Goal: Communication & Community: Answer question/provide support

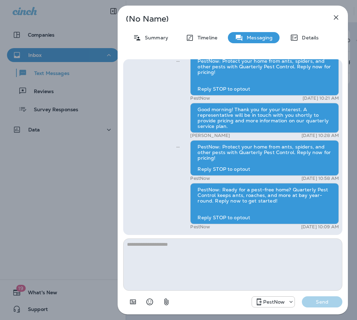
click at [334, 19] on icon "button" at bounding box center [336, 17] width 5 height 5
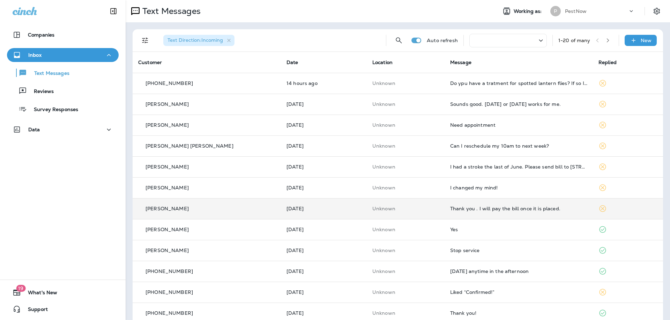
click at [356, 212] on td "Thank you . I will pay the bill once it is placed." at bounding box center [518, 208] width 148 height 21
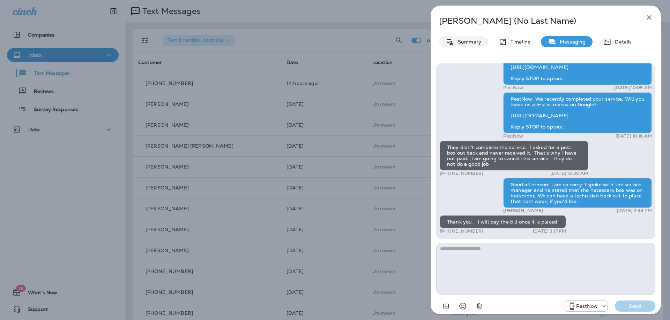
click at [356, 41] on p "Summary" at bounding box center [467, 42] width 27 height 6
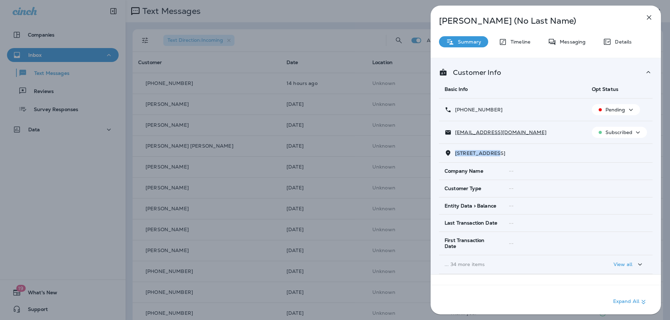
drag, startPoint x: 500, startPoint y: 153, endPoint x: 454, endPoint y: 154, distance: 46.0
click at [356, 154] on p "[STREET_ADDRESS]" at bounding box center [478, 154] width 54 height 6
copy span "3762 [GEOGRAPHIC_DATA]"
click at [356, 45] on div "Messaging" at bounding box center [566, 41] width 52 height 11
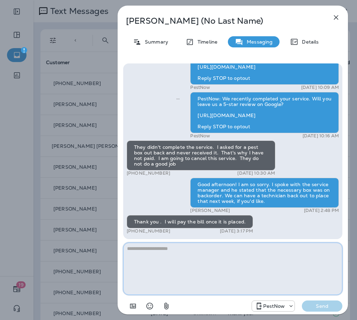
click at [252, 266] on textarea at bounding box center [232, 269] width 219 height 52
type textarea "**********"
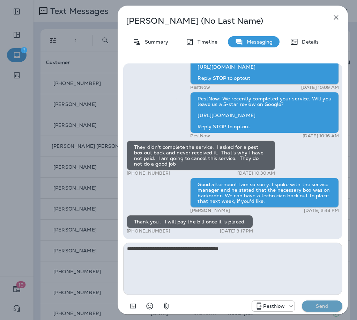
click at [327, 305] on p "Send" at bounding box center [321, 306] width 29 height 6
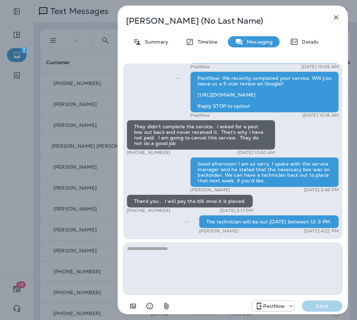
click at [335, 18] on icon "button" at bounding box center [336, 17] width 5 height 5
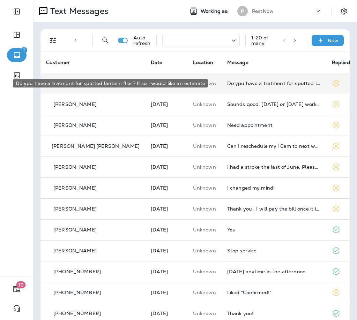
click at [236, 85] on div "Do ypu have a tratment for spotted lantern flies? If so I would like an estimate" at bounding box center [273, 84] width 93 height 6
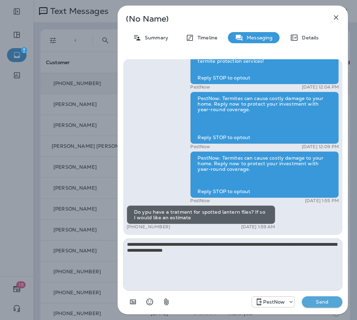
drag, startPoint x: 177, startPoint y: 252, endPoint x: 169, endPoint y: 250, distance: 8.0
click at [169, 250] on textarea "**********" at bounding box center [232, 265] width 219 height 52
type textarea "**********"
click at [332, 308] on div "PestNow Send" at bounding box center [232, 300] width 219 height 18
click at [327, 297] on button "Send" at bounding box center [322, 301] width 40 height 11
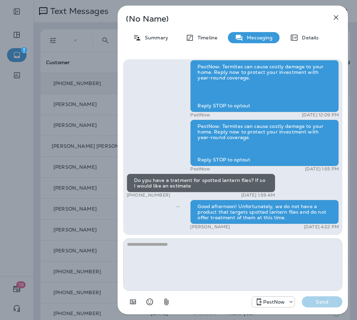
click at [337, 16] on icon "button" at bounding box center [336, 17] width 5 height 5
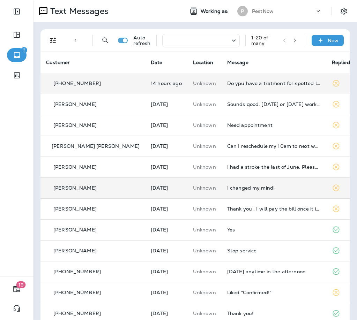
click at [251, 189] on div "I changed my mind!" at bounding box center [273, 188] width 93 height 6
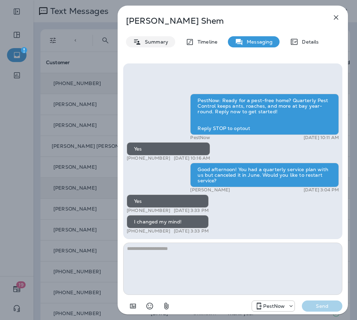
click at [146, 39] on p "Summary" at bounding box center [154, 42] width 27 height 6
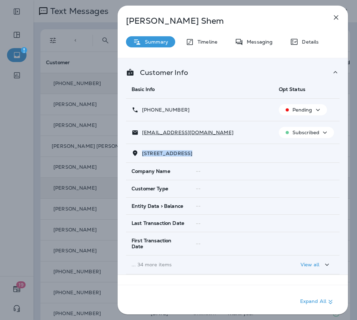
drag, startPoint x: 188, startPoint y: 153, endPoint x: 142, endPoint y: 154, distance: 46.4
click at [142, 154] on span "[STREET_ADDRESS]" at bounding box center [167, 153] width 50 height 6
copy span "3722 MILLPOND CO"
click at [269, 40] on p "Messaging" at bounding box center [257, 42] width 29 height 6
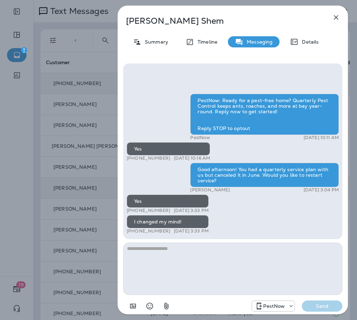
click at [233, 259] on textarea at bounding box center [232, 269] width 219 height 52
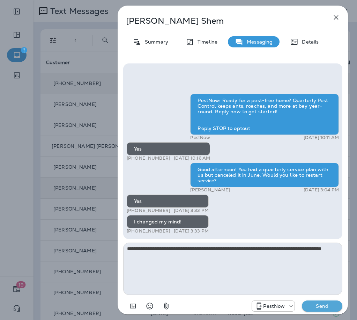
type textarea "**********"
click at [332, 307] on p "Send" at bounding box center [321, 306] width 29 height 6
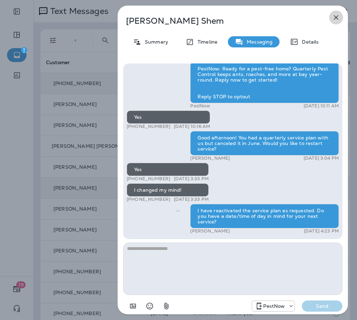
click at [335, 15] on icon "button" at bounding box center [336, 17] width 8 height 8
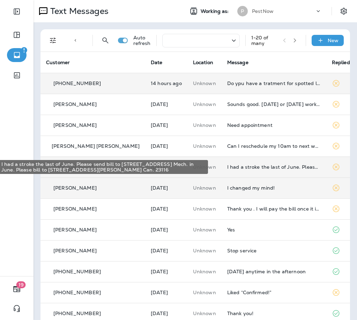
click at [290, 165] on div "I had a stroke the last of June. Please send bill to [STREET_ADDRESS] Mech. in …" at bounding box center [273, 167] width 93 height 6
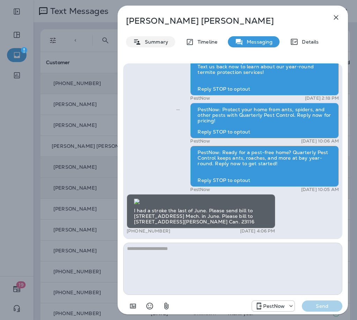
click at [161, 45] on div "Summary" at bounding box center [150, 41] width 49 height 11
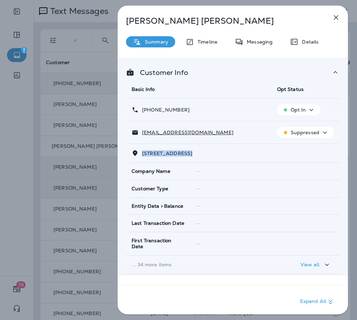
drag, startPoint x: 189, startPoint y: 153, endPoint x: 143, endPoint y: 155, distance: 45.7
click at [143, 155] on span "[STREET_ADDRESS]" at bounding box center [167, 153] width 50 height 6
copy span "213 NORTH JUNIPE"
click at [263, 37] on div "Messaging" at bounding box center [254, 41] width 52 height 11
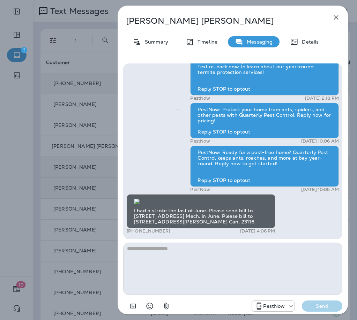
click at [183, 267] on textarea at bounding box center [232, 269] width 219 height 52
type textarea "**********"
click at [330, 311] on button "Send" at bounding box center [322, 306] width 40 height 11
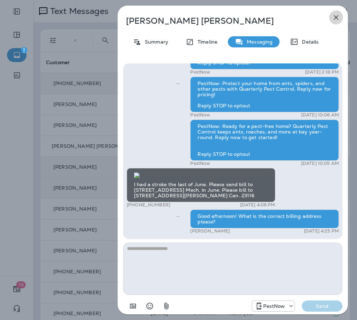
click at [335, 18] on icon "button" at bounding box center [336, 17] width 5 height 5
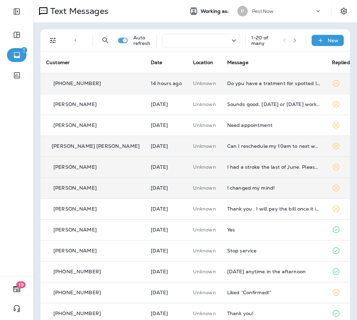
click at [265, 143] on td "Can I reschedule my 10am to next week?" at bounding box center [273, 146] width 105 height 21
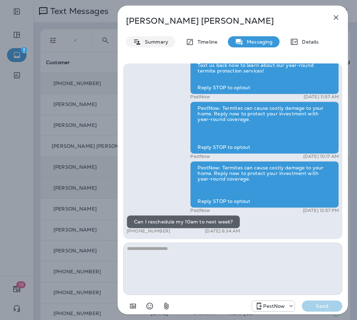
click at [145, 40] on p "Summary" at bounding box center [154, 42] width 27 height 6
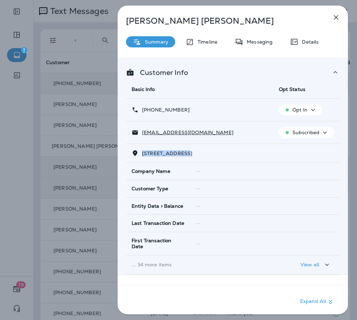
drag, startPoint x: 187, startPoint y: 154, endPoint x: 142, endPoint y: 153, distance: 44.6
click at [142, 153] on span "[STREET_ADDRESS]" at bounding box center [167, 153] width 50 height 6
copy span "[STREET_ADDRESS]"
click at [339, 14] on icon "button" at bounding box center [336, 17] width 8 height 8
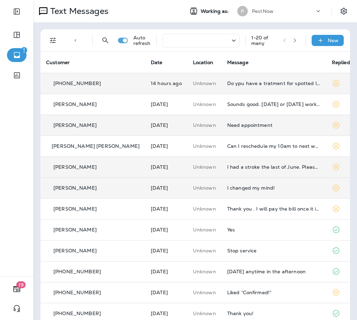
click at [253, 124] on div "Need appointment" at bounding box center [273, 125] width 93 height 6
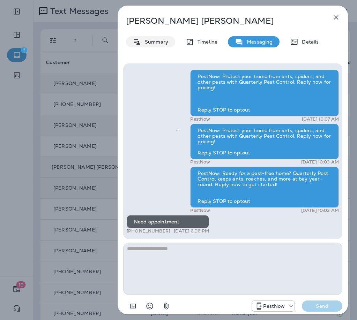
click at [160, 38] on div "Summary" at bounding box center [150, 41] width 49 height 11
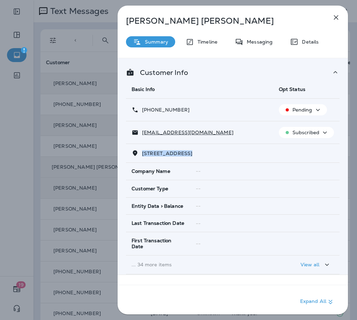
drag, startPoint x: 192, startPoint y: 154, endPoint x: 139, endPoint y: 151, distance: 52.7
click at [139, 151] on p "[STREET_ADDRESS]" at bounding box center [165, 154] width 54 height 6
copy span "4424 CHICKAHOMIN"
click at [255, 39] on div "Messaging" at bounding box center [254, 41] width 52 height 11
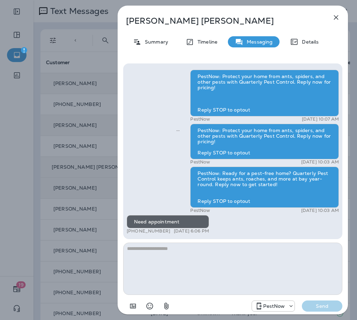
click at [226, 270] on textarea at bounding box center [232, 269] width 219 height 52
type textarea "**********"
click at [318, 306] on p "Send" at bounding box center [321, 306] width 29 height 6
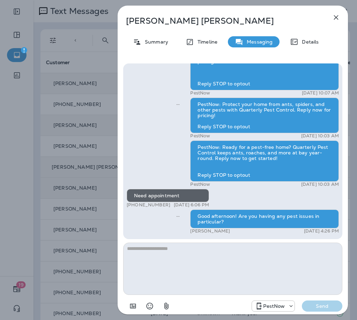
click at [335, 16] on icon "button" at bounding box center [336, 17] width 8 height 8
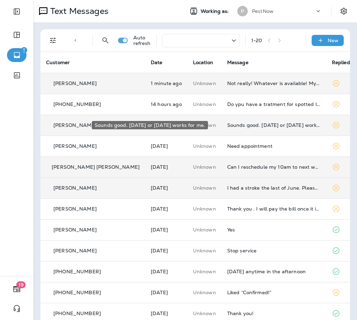
click at [263, 124] on div "Sounds good. [DATE] or [DATE] works for me." at bounding box center [273, 125] width 93 height 6
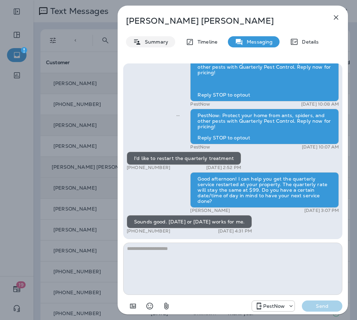
click at [148, 43] on p "Summary" at bounding box center [154, 42] width 27 height 6
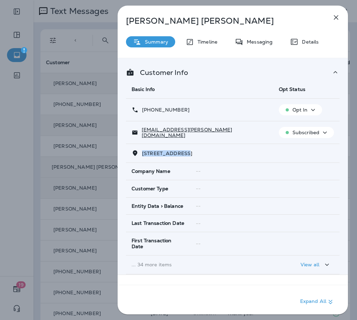
drag, startPoint x: 188, startPoint y: 158, endPoint x: 142, endPoint y: 154, distance: 46.9
click at [142, 154] on td "[STREET_ADDRESS]" at bounding box center [232, 153] width 213 height 19
copy span "3324 WATERSHED"
click at [260, 40] on p "Messaging" at bounding box center [257, 42] width 29 height 6
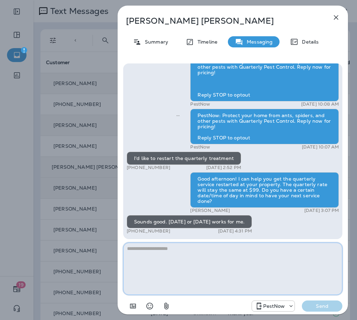
click at [198, 267] on textarea at bounding box center [232, 269] width 219 height 52
type textarea "**********"
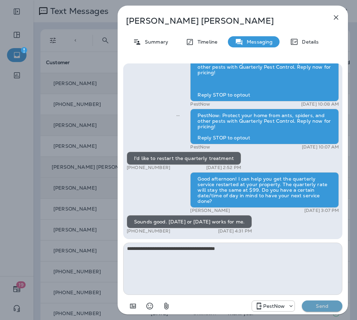
click at [317, 307] on p "Send" at bounding box center [321, 306] width 29 height 6
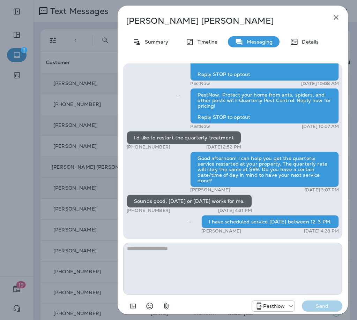
click at [339, 13] on button "button" at bounding box center [336, 17] width 14 height 14
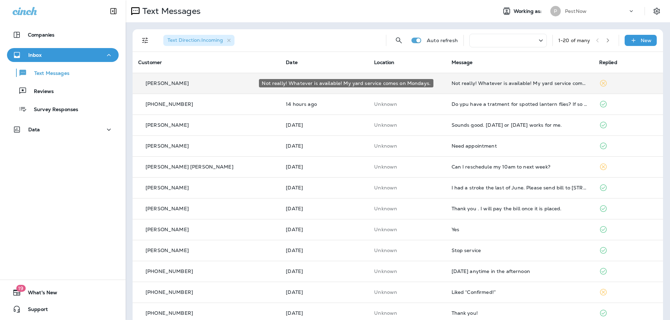
click at [356, 81] on div "Not really! Whatever is available! My yard service comes on Mondays." at bounding box center [519, 84] width 136 height 6
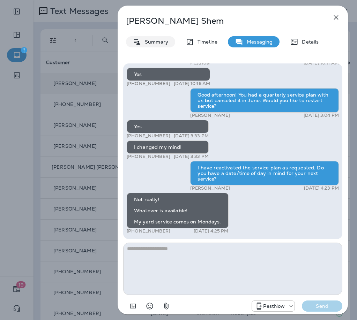
click at [150, 40] on p "Summary" at bounding box center [154, 42] width 27 height 6
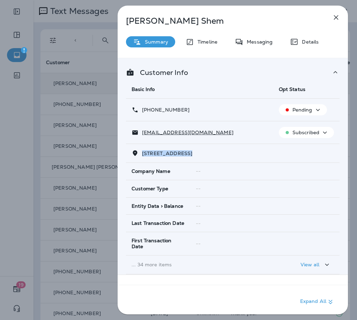
drag, startPoint x: 190, startPoint y: 153, endPoint x: 142, endPoint y: 156, distance: 48.2
click at [142, 156] on span "[STREET_ADDRESS]" at bounding box center [167, 153] width 50 height 6
copy span "3722 MILLPOND CO"
click at [261, 40] on p "Messaging" at bounding box center [257, 42] width 29 height 6
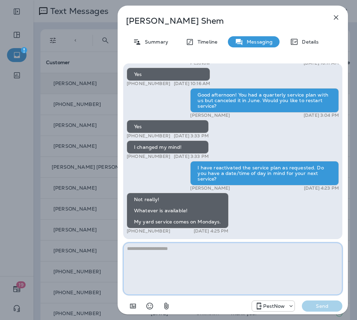
click at [211, 262] on textarea at bounding box center [232, 269] width 219 height 52
click at [188, 267] on textarea at bounding box center [232, 269] width 219 height 52
type textarea "**********"
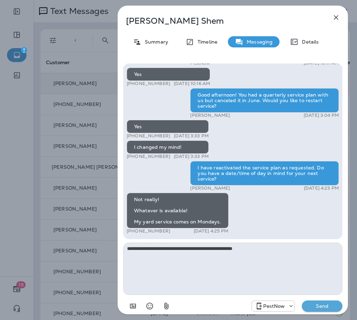
click at [326, 308] on p "Send" at bounding box center [321, 306] width 29 height 6
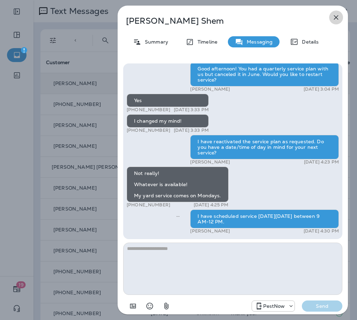
click at [334, 17] on icon "button" at bounding box center [336, 17] width 8 height 8
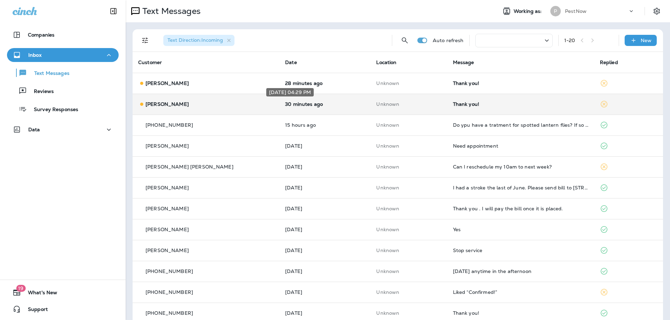
click at [304, 102] on p "30 minutes ago" at bounding box center [325, 104] width 80 height 6
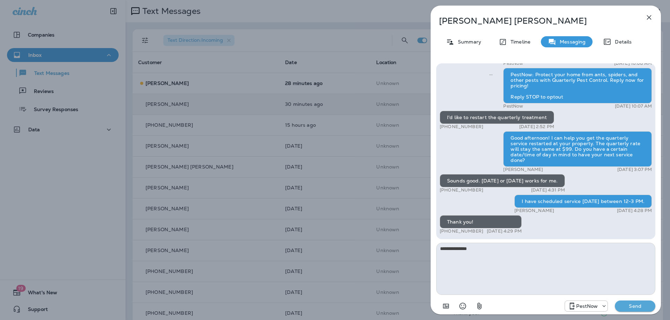
type textarea "**********"
click at [356, 307] on p "Send" at bounding box center [634, 306] width 29 height 6
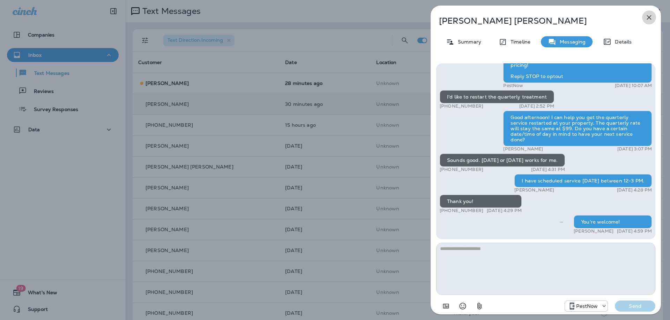
click at [356, 18] on icon "button" at bounding box center [648, 17] width 8 height 8
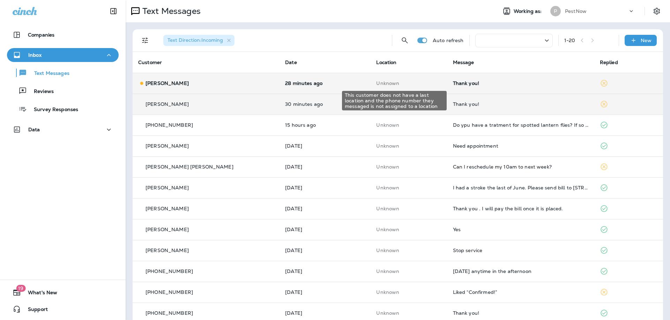
click at [356, 83] on p "Unknown" at bounding box center [408, 84] width 65 height 6
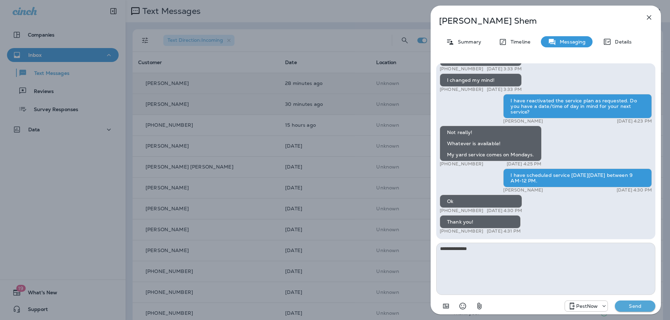
type textarea "**********"
click at [356, 307] on p "Send" at bounding box center [634, 306] width 29 height 6
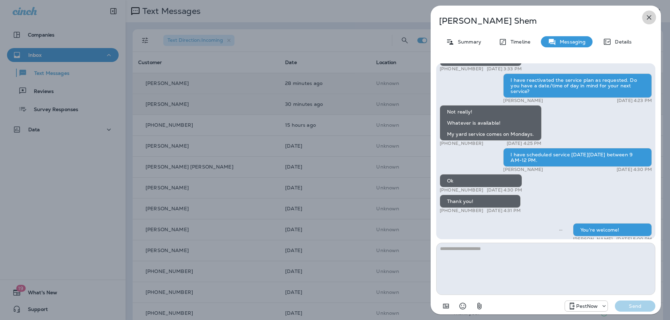
click at [356, 17] on icon "button" at bounding box center [648, 17] width 8 height 8
